Goal: Check status: Check status

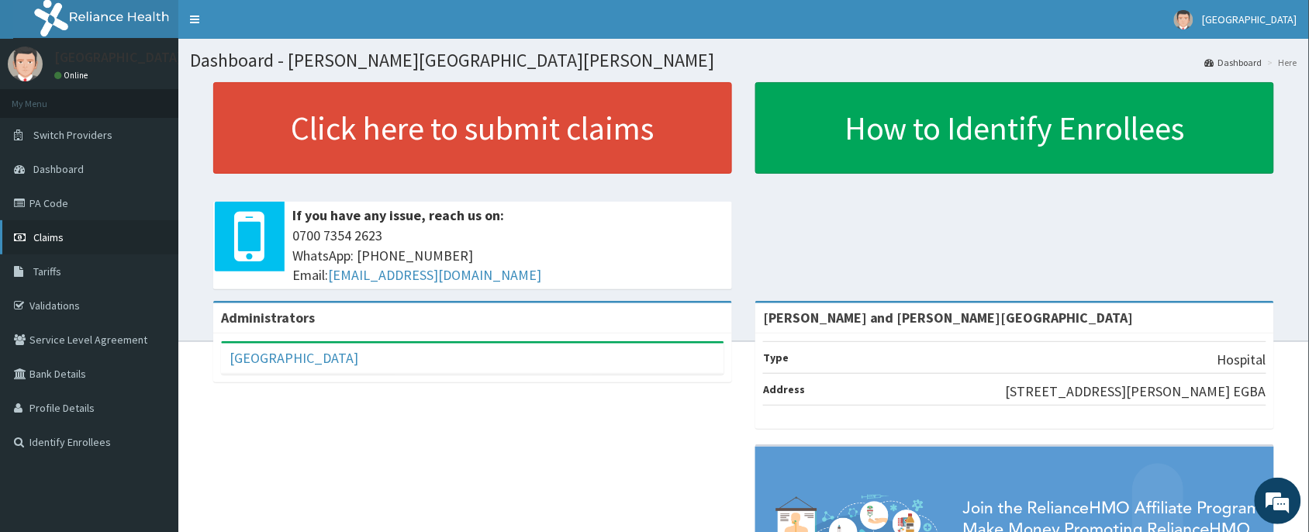
click at [66, 240] on link "Claims" at bounding box center [89, 237] width 178 height 34
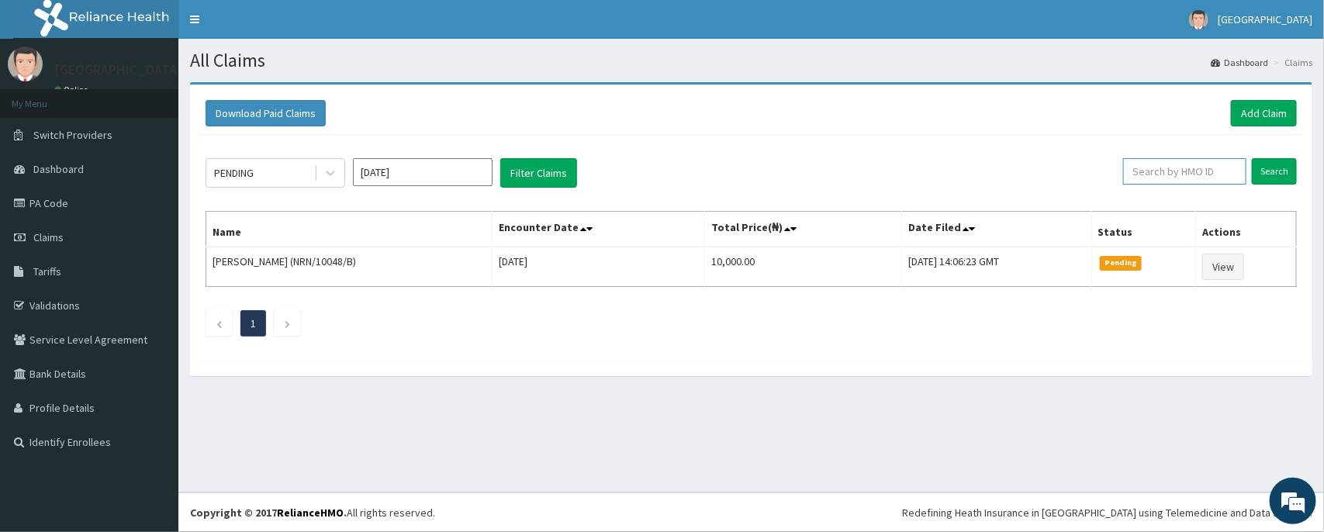
click at [1144, 176] on input "text" at bounding box center [1184, 171] width 123 height 26
paste input "KSB/10767/C"
type input "KSB/10767/C"
click at [1268, 171] on input "Search" at bounding box center [1274, 171] width 45 height 26
